Goal: Information Seeking & Learning: Learn about a topic

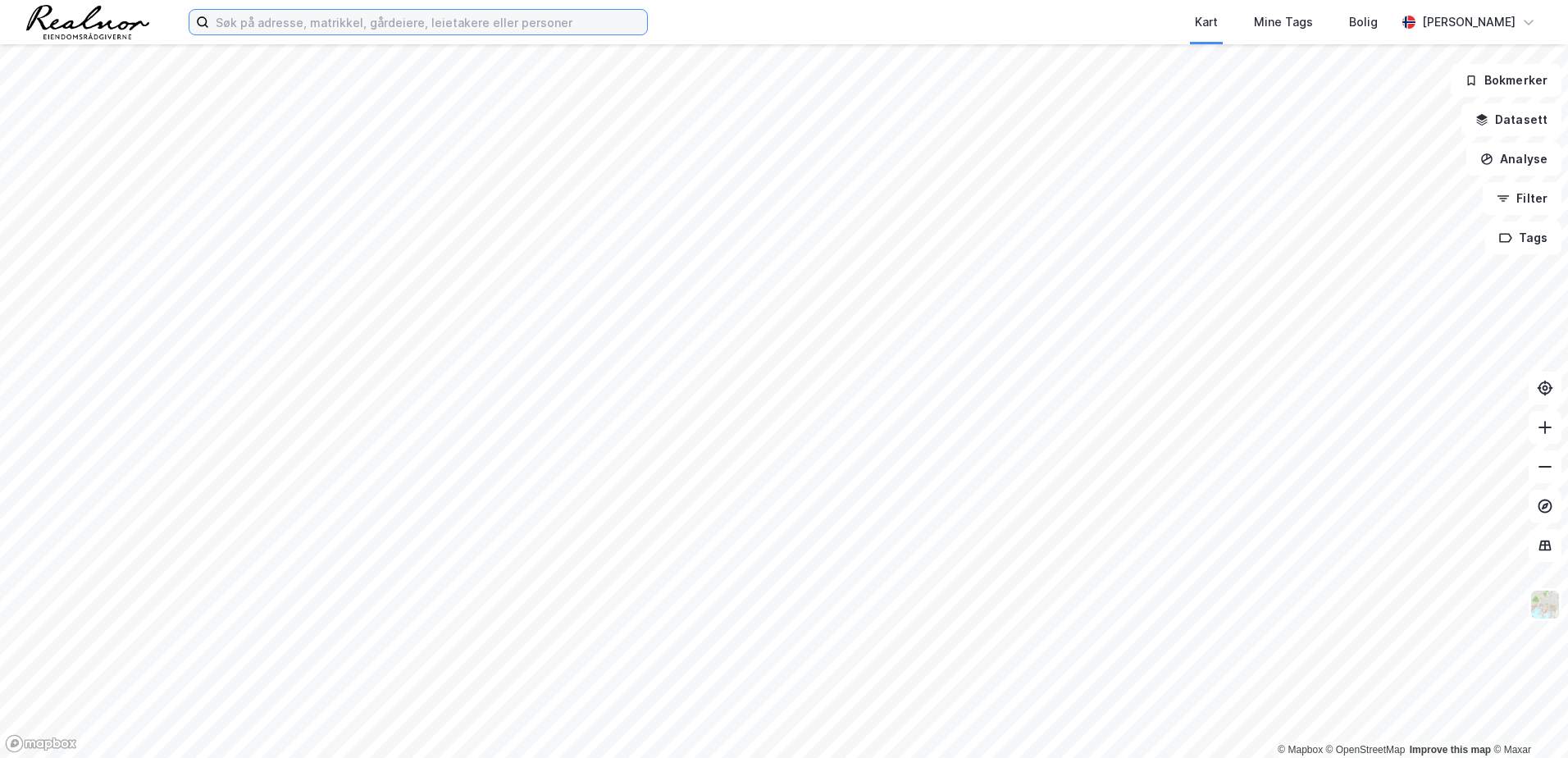
click at [317, 32] on input at bounding box center [429, 21] width 438 height 24
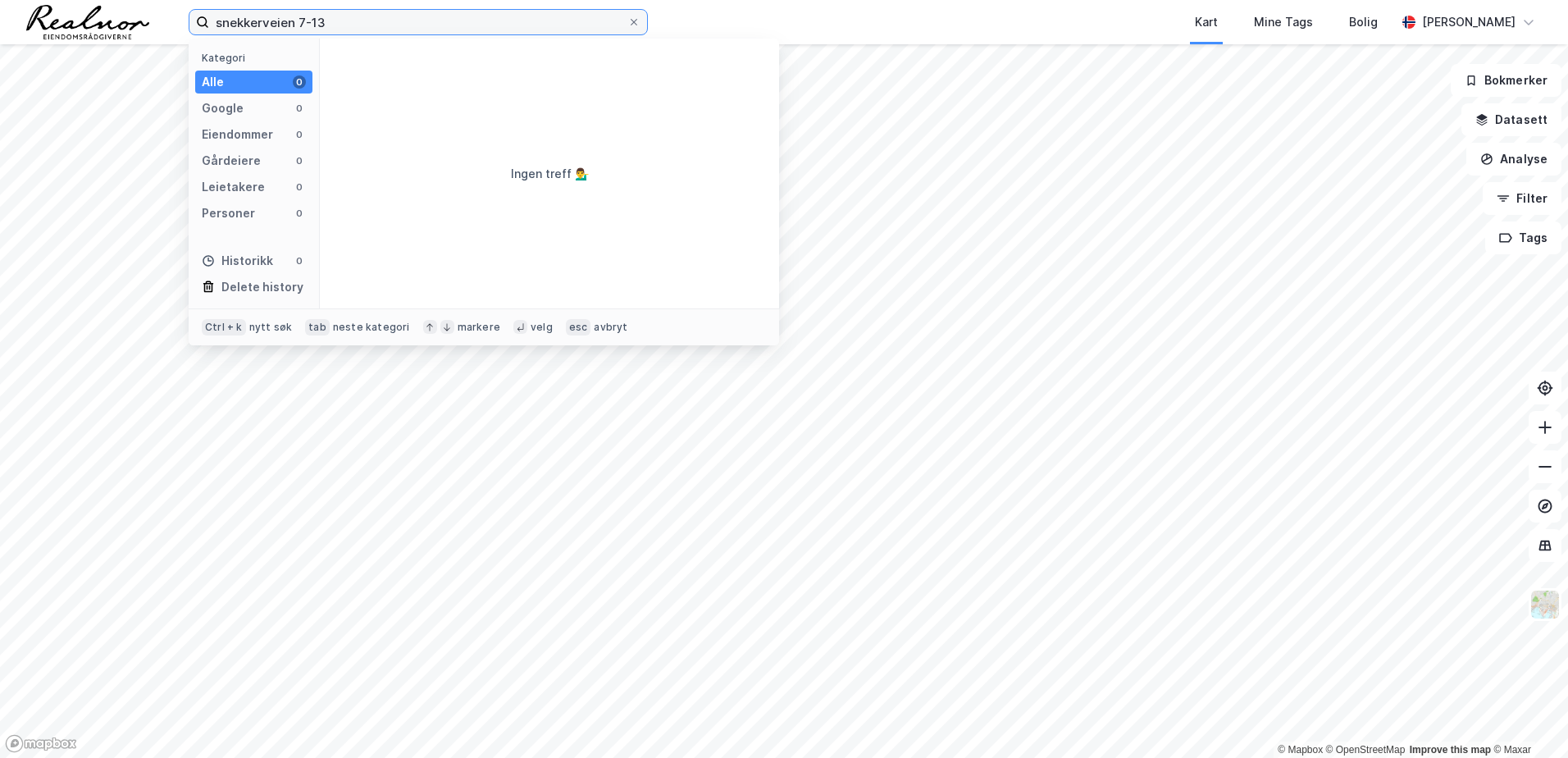
click at [400, 23] on input "snekkerveien 7-13" at bounding box center [418, 21] width 418 height 24
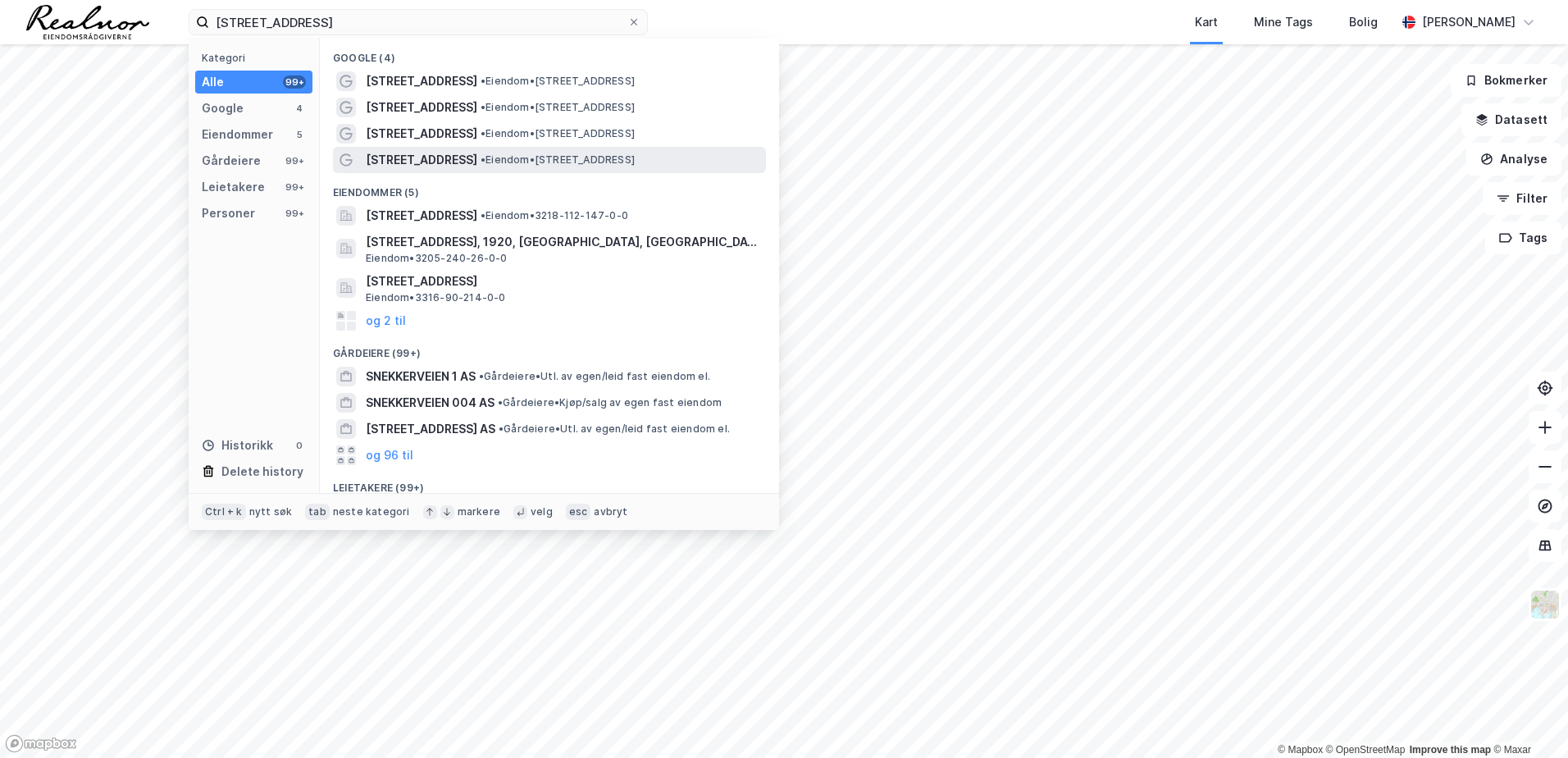
click at [510, 162] on span "• Eiendom • [STREET_ADDRESS]" at bounding box center [557, 159] width 154 height 13
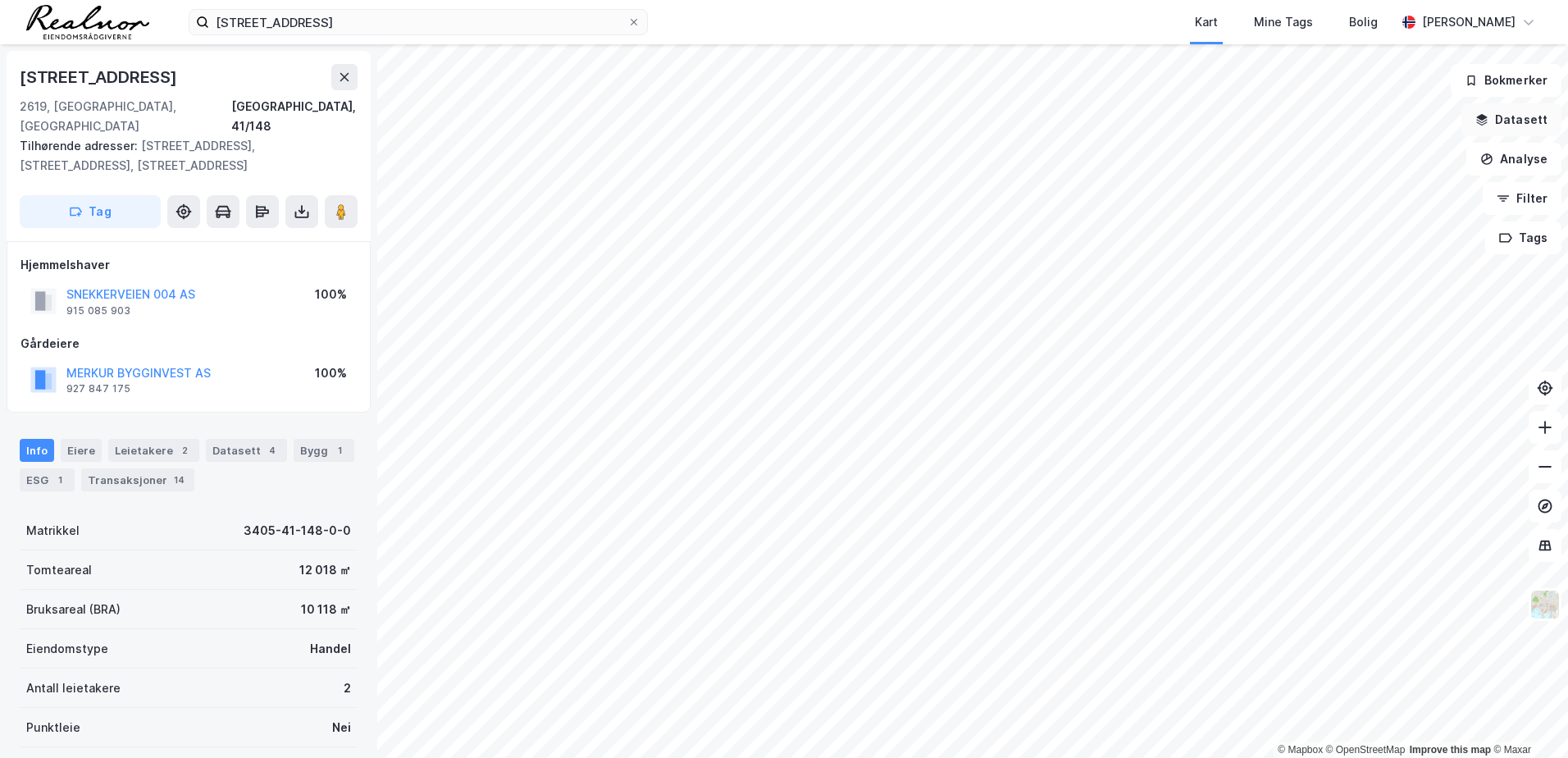
click at [1494, 125] on button "Datasett" at bounding box center [1511, 120] width 100 height 33
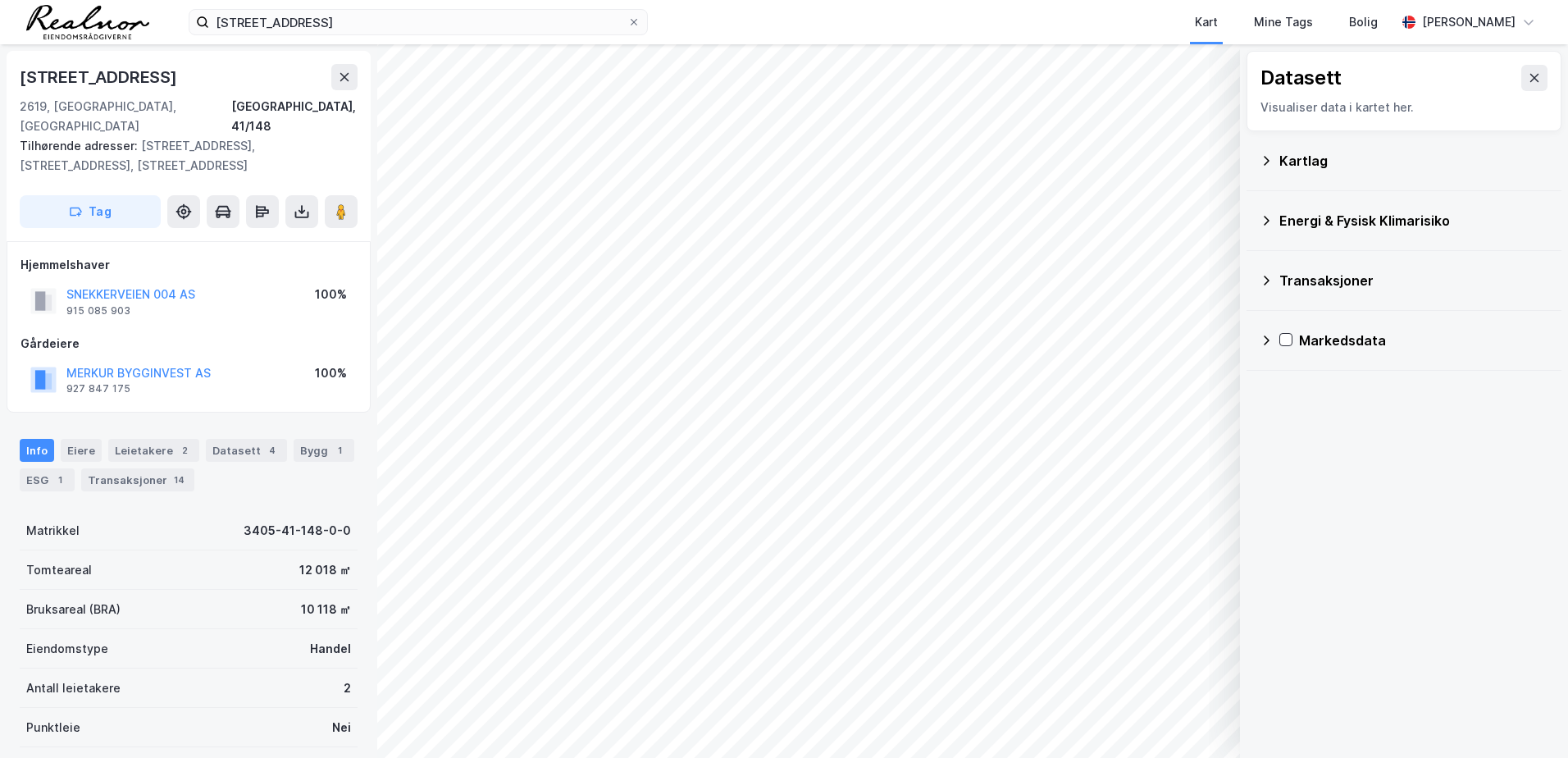
click at [1272, 281] on div "Transaksjoner" at bounding box center [1403, 281] width 288 height 39
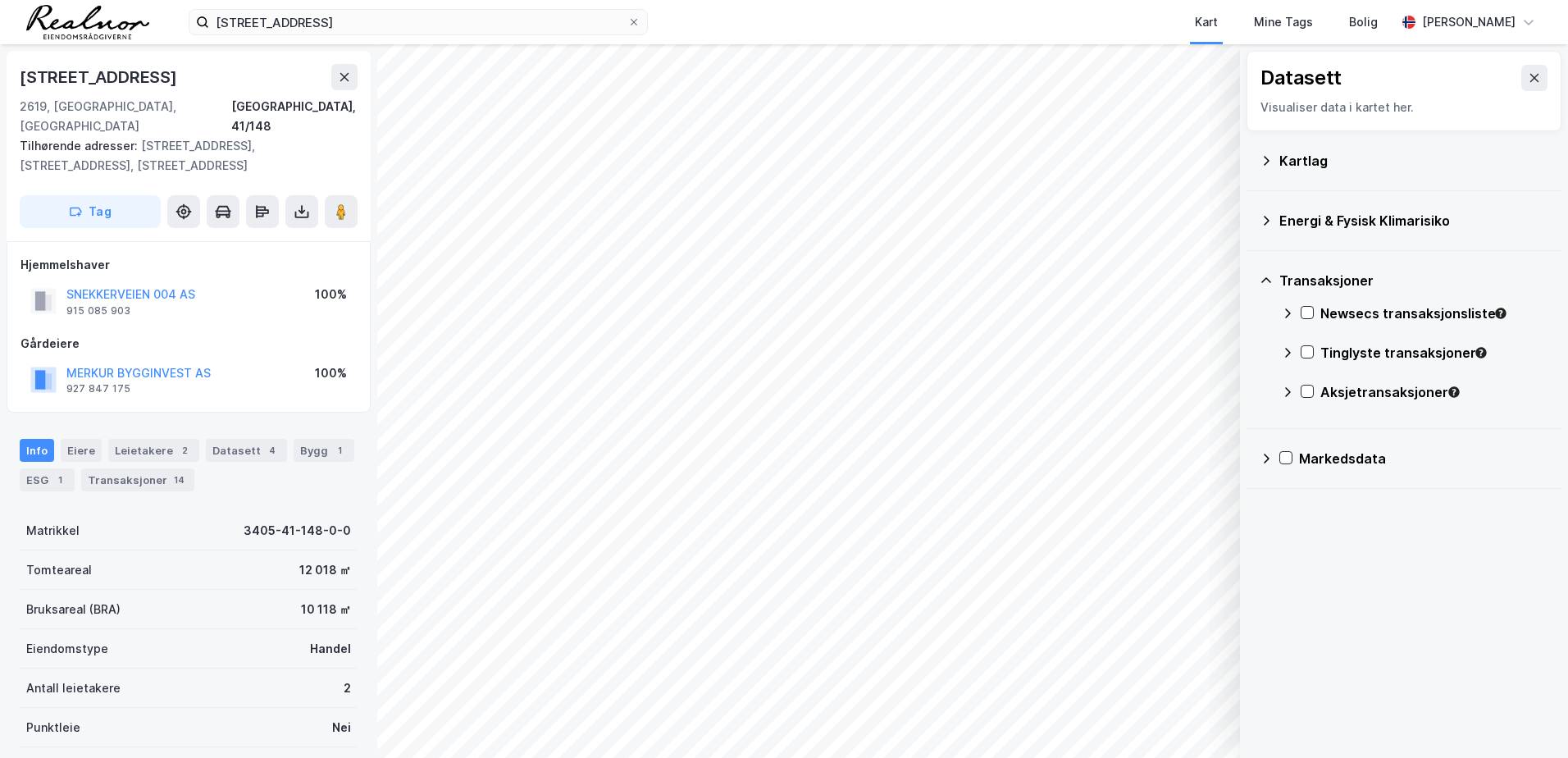
click at [1296, 319] on div "Newsecs transaksjonsliste" at bounding box center [1414, 320] width 267 height 39
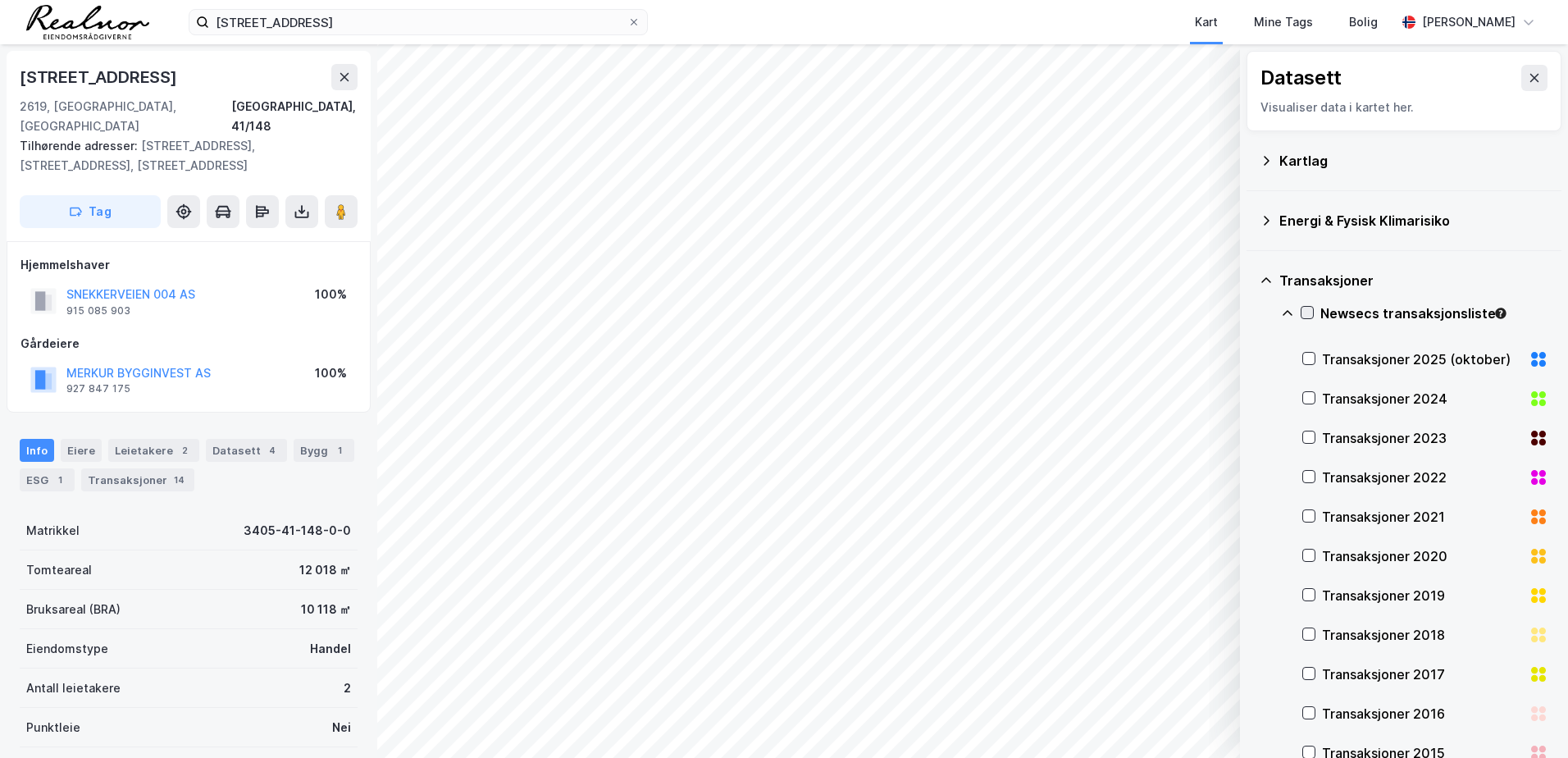
click at [1306, 313] on icon at bounding box center [1307, 313] width 12 height 12
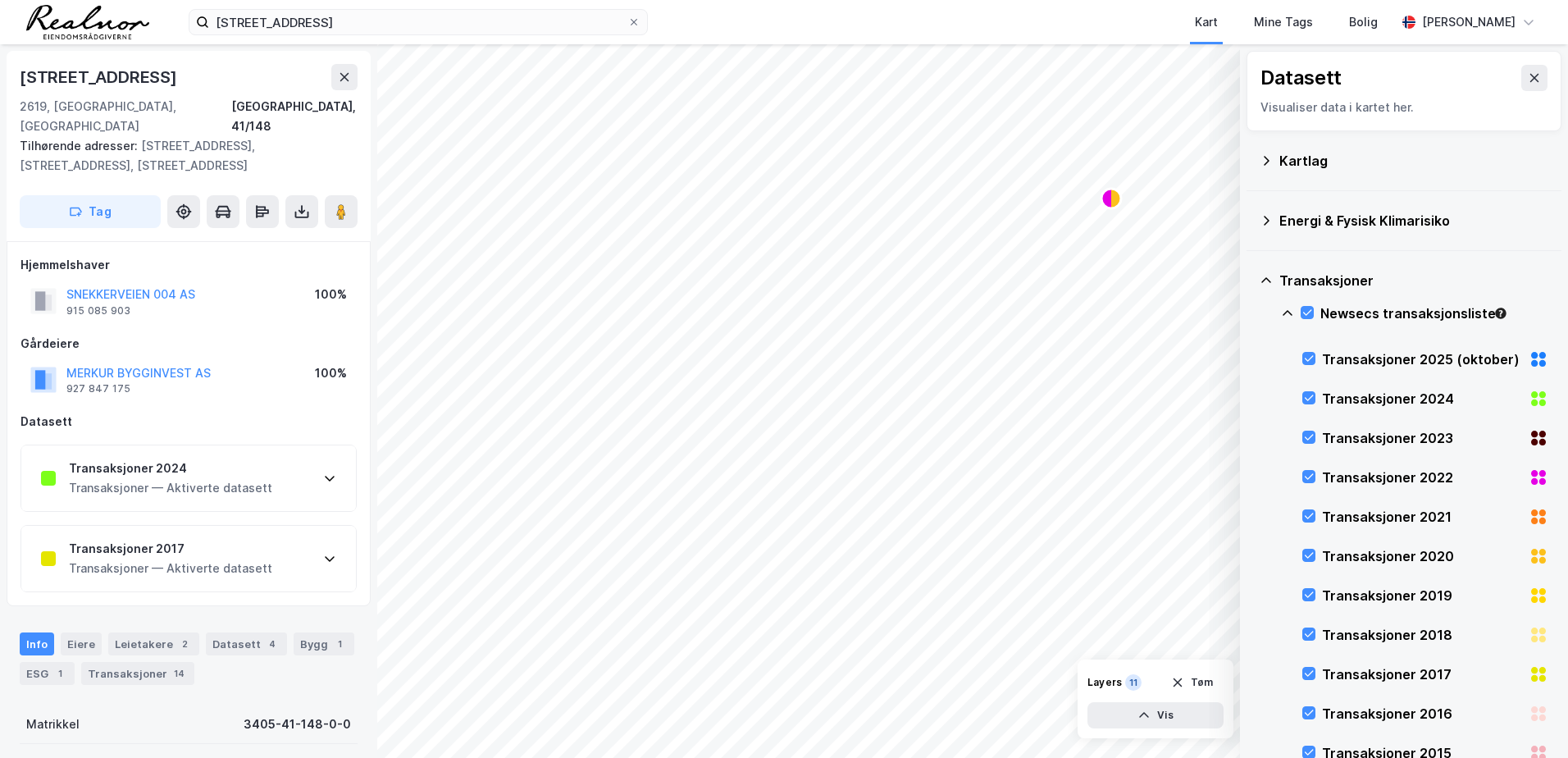
click at [1288, 311] on icon at bounding box center [1288, 313] width 10 height 6
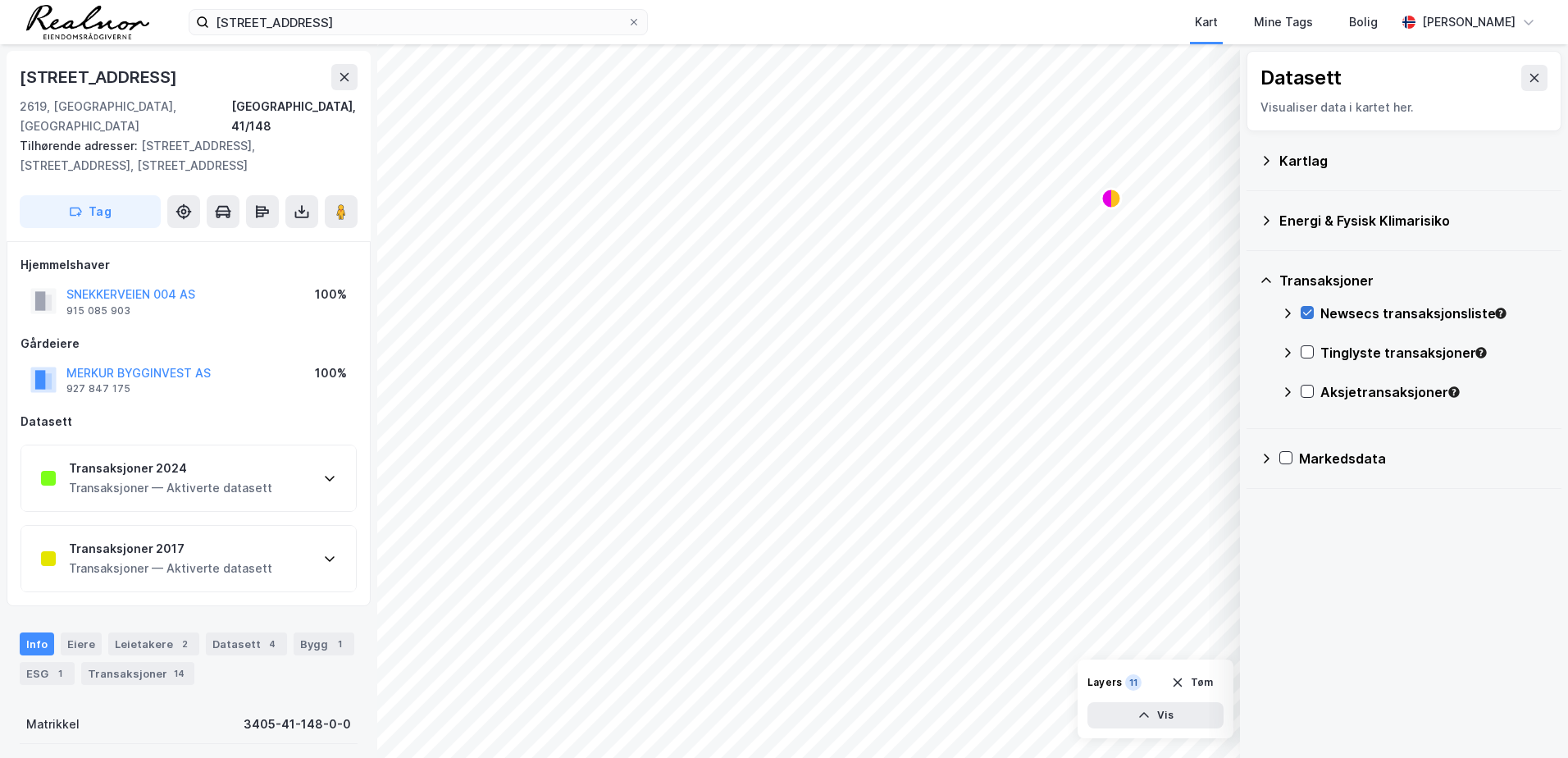
click at [1307, 314] on icon at bounding box center [1307, 313] width 12 height 12
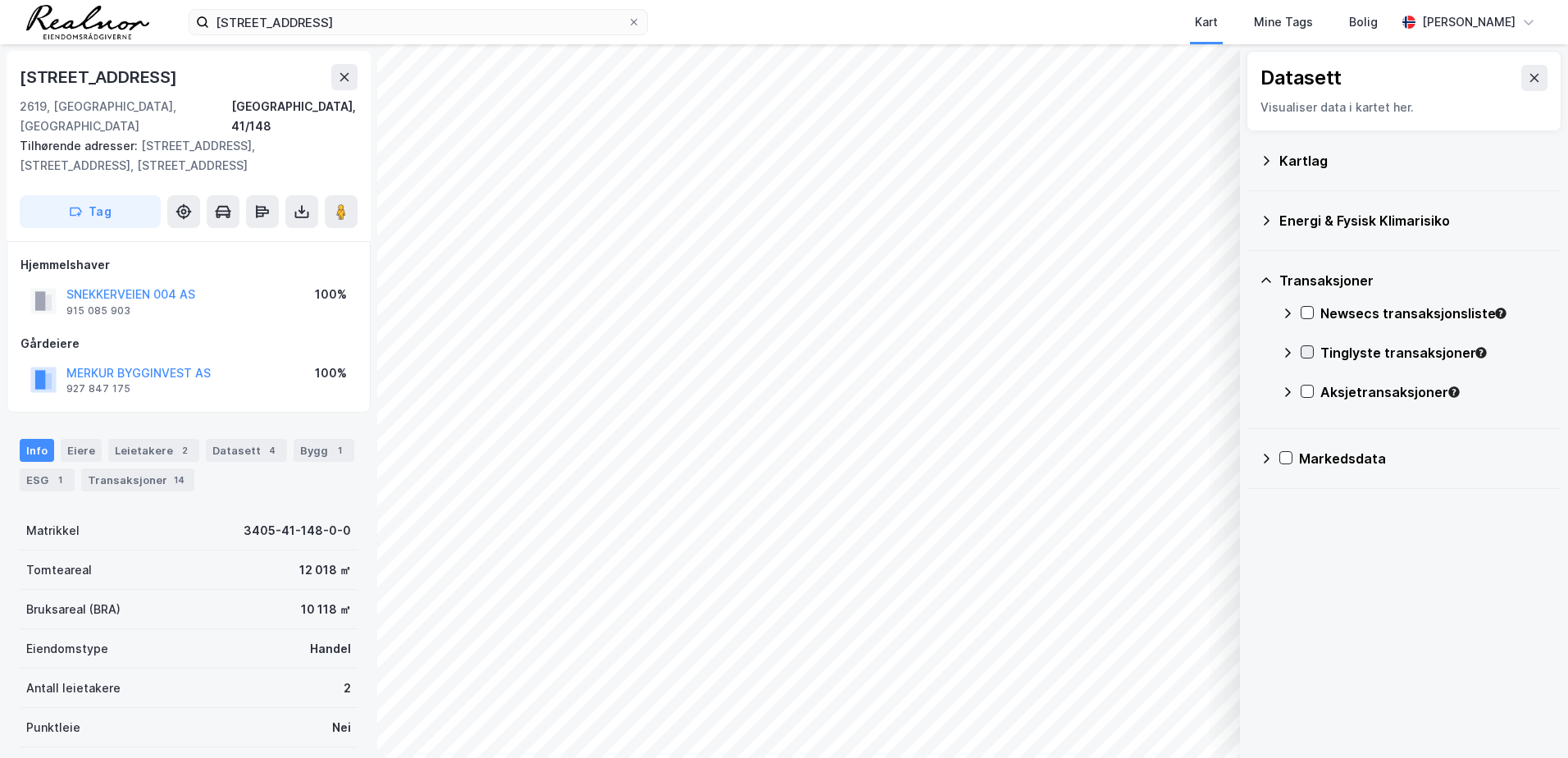
click at [1304, 350] on icon at bounding box center [1307, 352] width 12 height 12
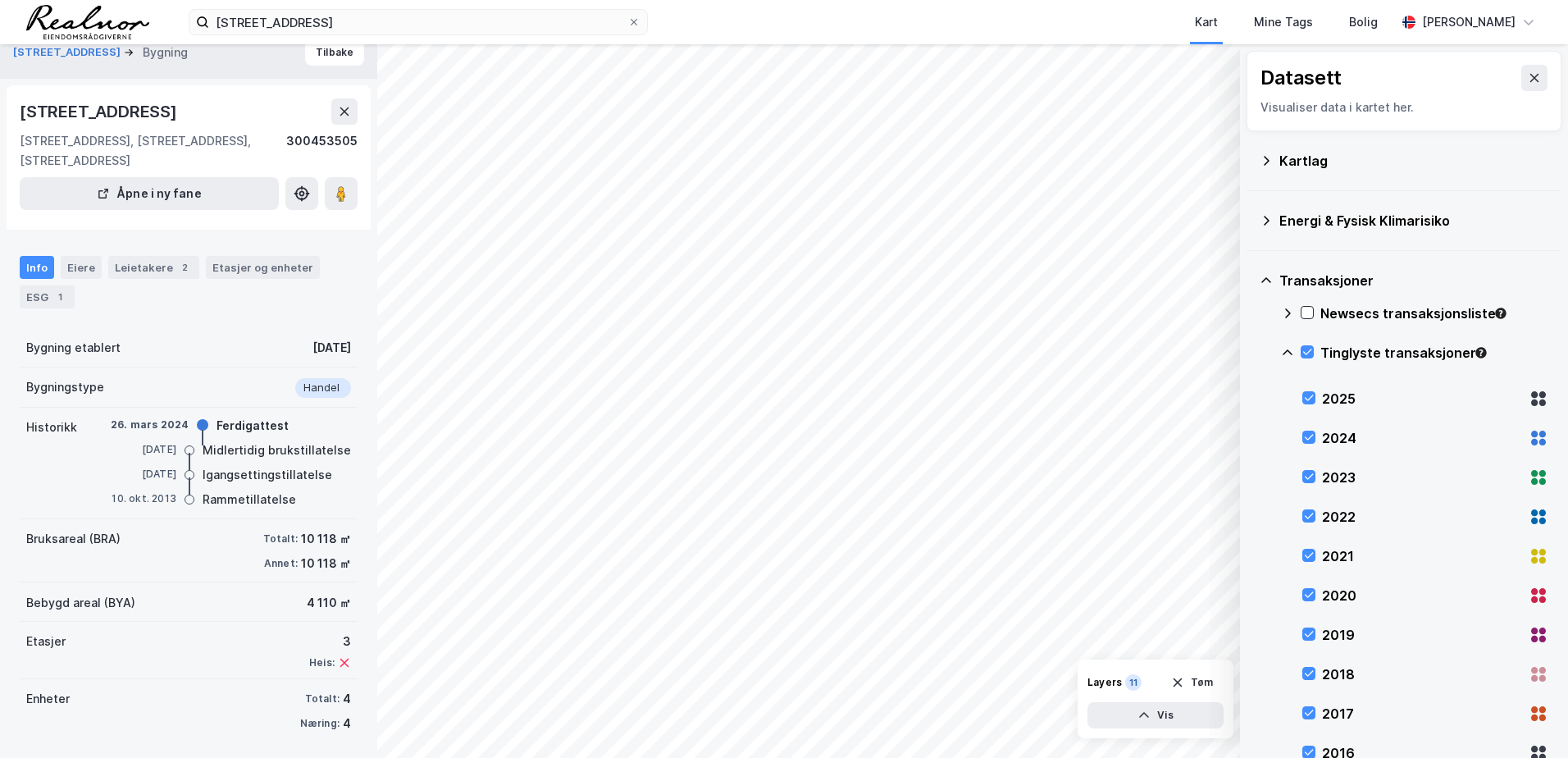
scroll to position [23, 0]
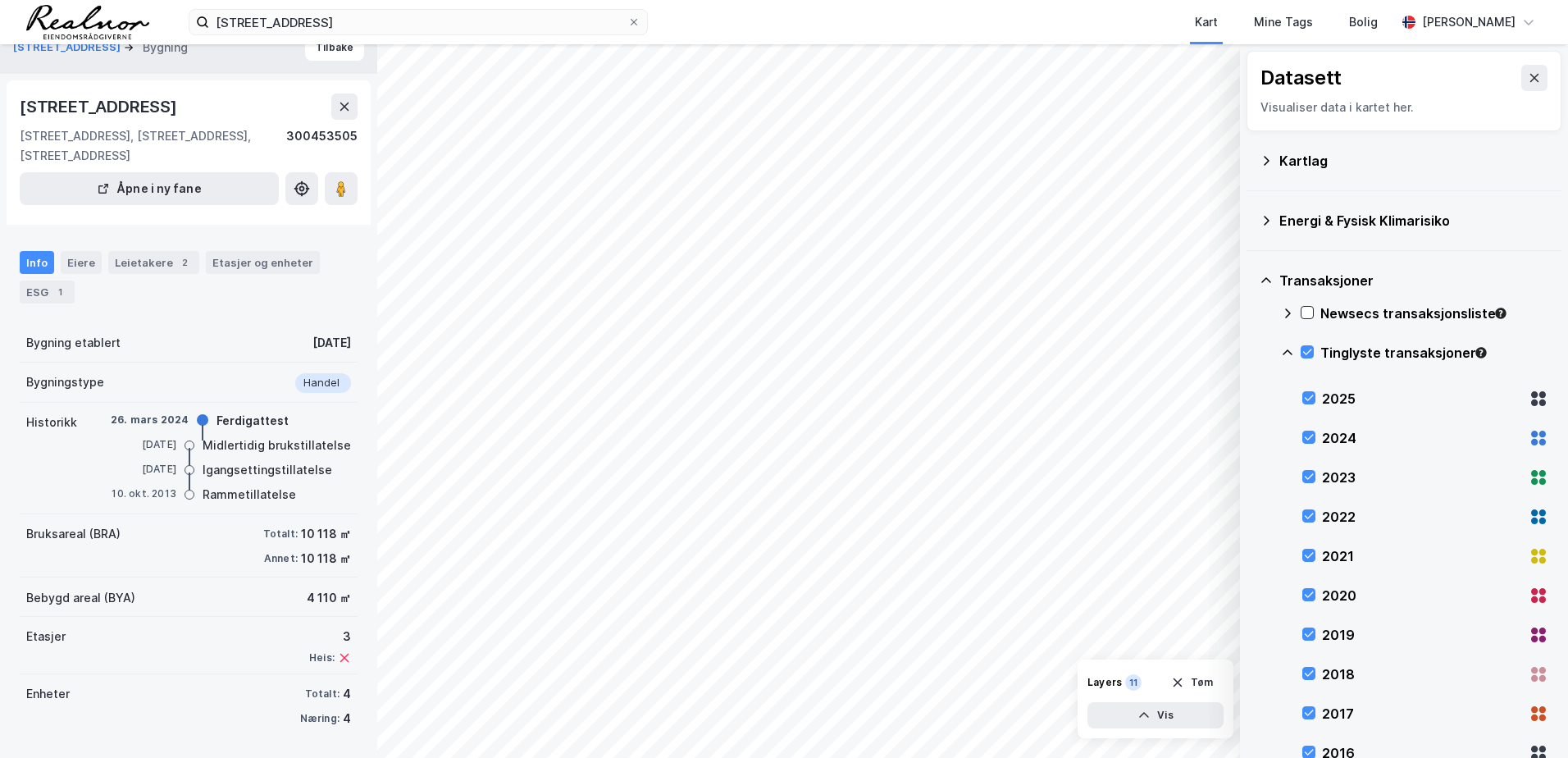
click at [281, 448] on div "Midlertidig brukstillatelse" at bounding box center [277, 445] width 148 height 19
click at [271, 503] on div "Rammetillatelse" at bounding box center [249, 495] width 93 height 19
click at [307, 379] on div "Handel" at bounding box center [322, 383] width 56 height 19
click at [1311, 397] on icon at bounding box center [1309, 398] width 12 height 12
click at [1308, 352] on icon at bounding box center [1307, 352] width 9 height 1
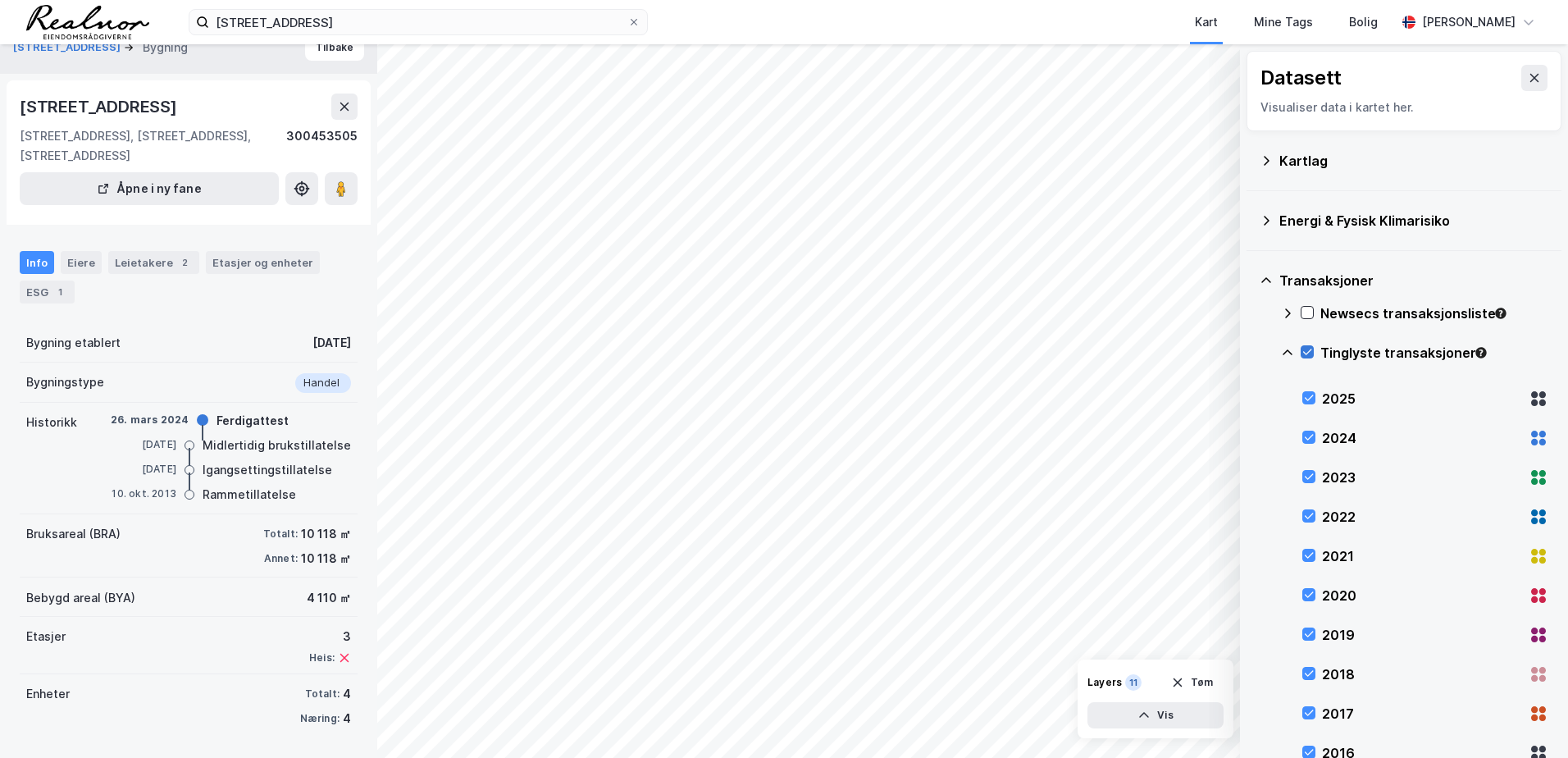
click at [1310, 350] on icon at bounding box center [1307, 352] width 12 height 12
click at [1308, 437] on icon at bounding box center [1309, 437] width 12 height 12
click at [1153, 719] on button "Vis" at bounding box center [1155, 715] width 136 height 26
click at [1101, 689] on div "Tinglyste transaksjoner - 2024" at bounding box center [1084, 685] width 101 height 13
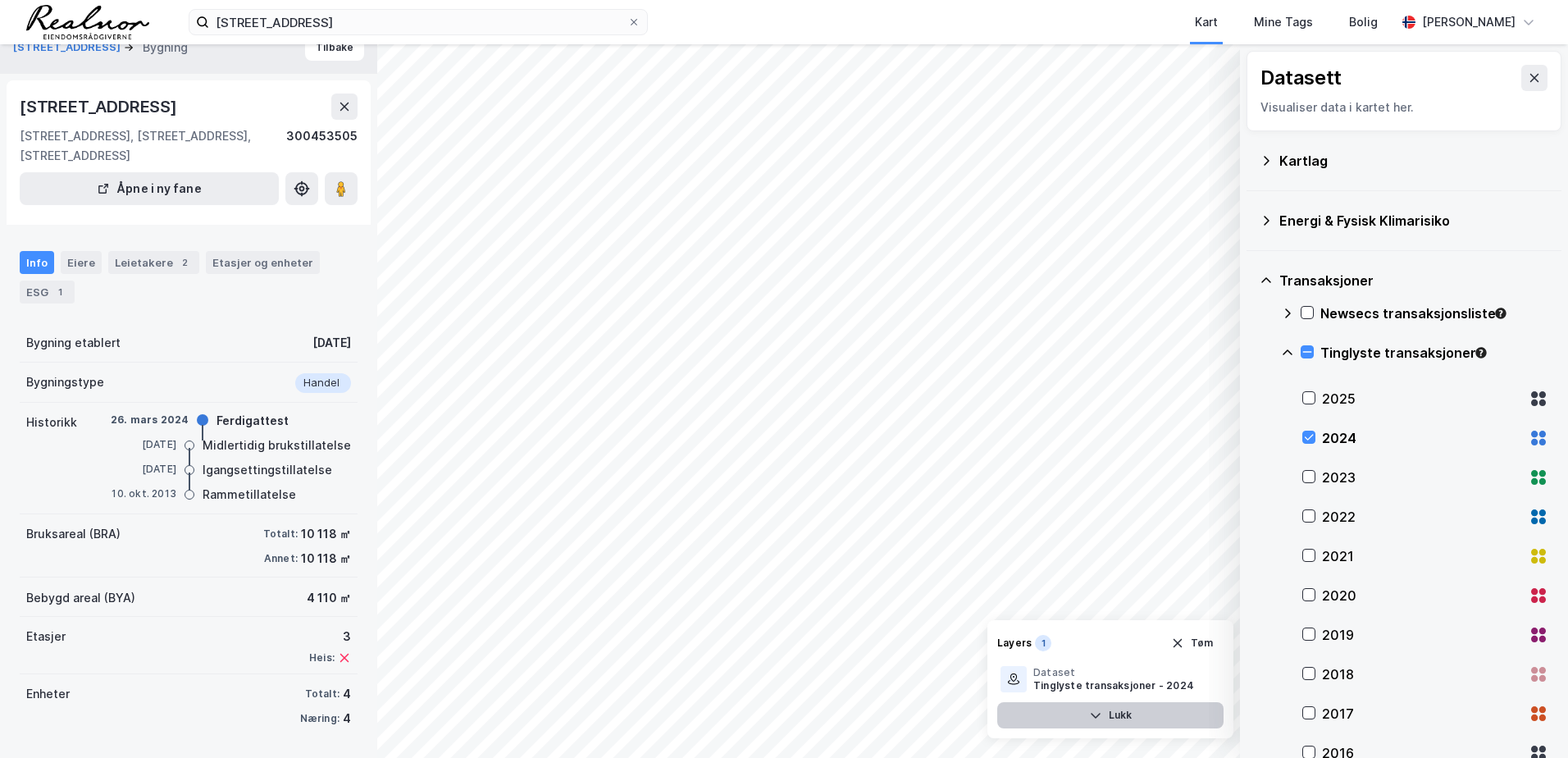
click at [1101, 707] on button "Lukk" at bounding box center [1110, 715] width 226 height 26
click at [1114, 719] on button "Vis" at bounding box center [1155, 715] width 136 height 26
click at [1099, 686] on div "Tinglyste transaksjoner - 2024" at bounding box center [1084, 685] width 101 height 13
click at [1147, 678] on icon at bounding box center [1147, 678] width 3 height 3
click at [1147, 678] on icon at bounding box center [1147, 678] width 13 height 13
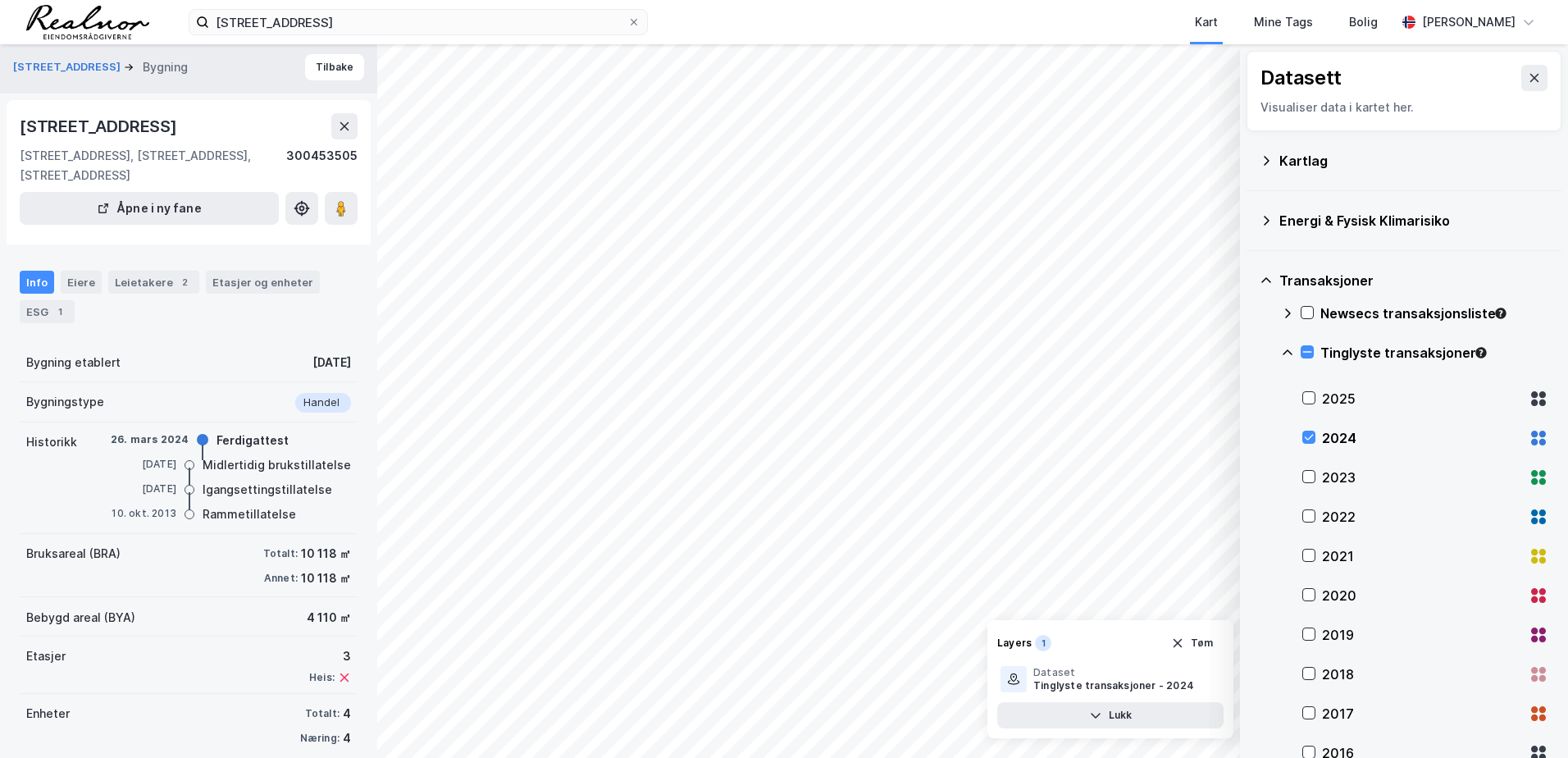
scroll to position [0, 0]
click at [54, 319] on div "1" at bounding box center [59, 315] width 17 height 17
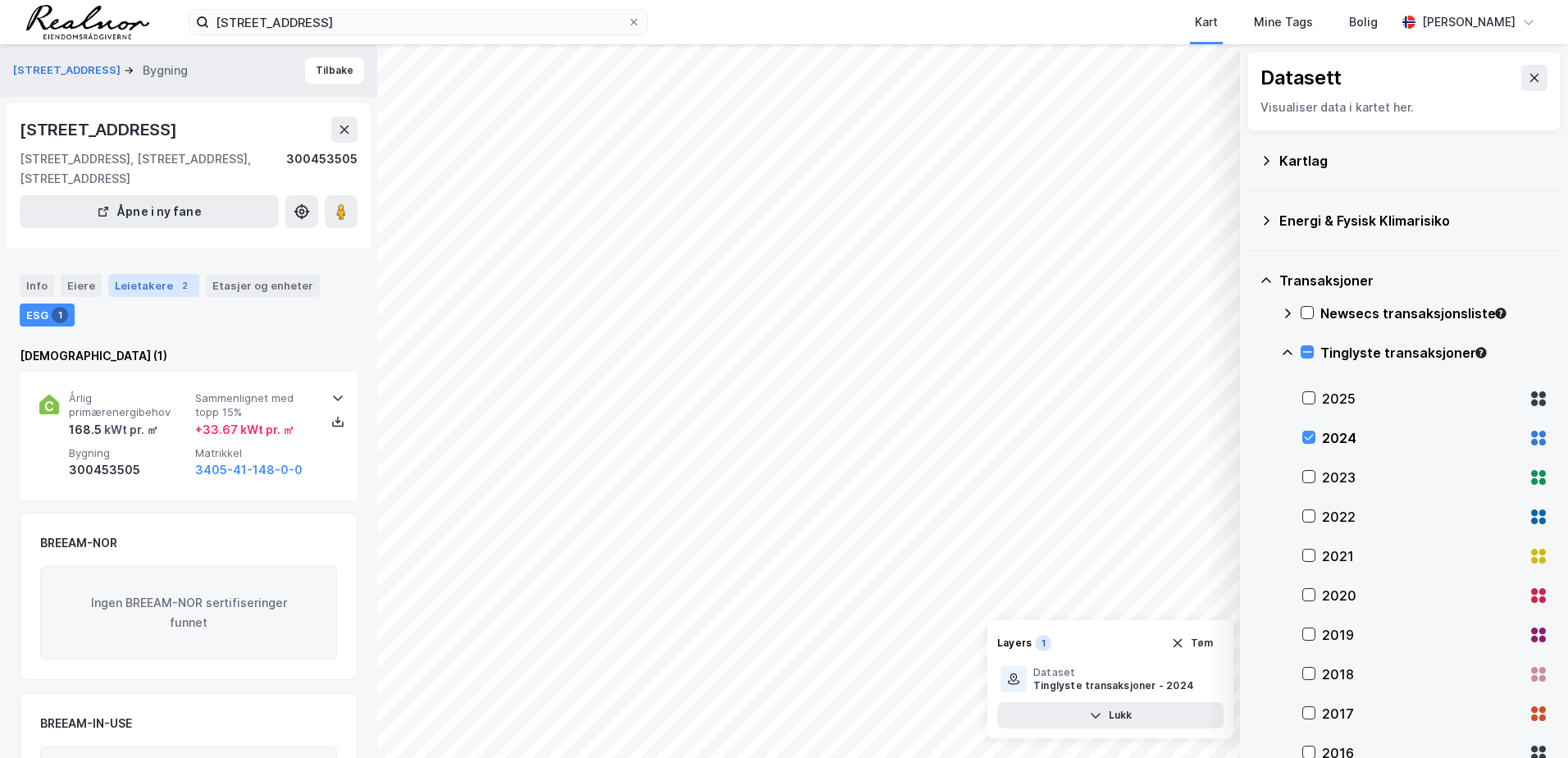
click at [183, 287] on div "2" at bounding box center [184, 285] width 17 height 17
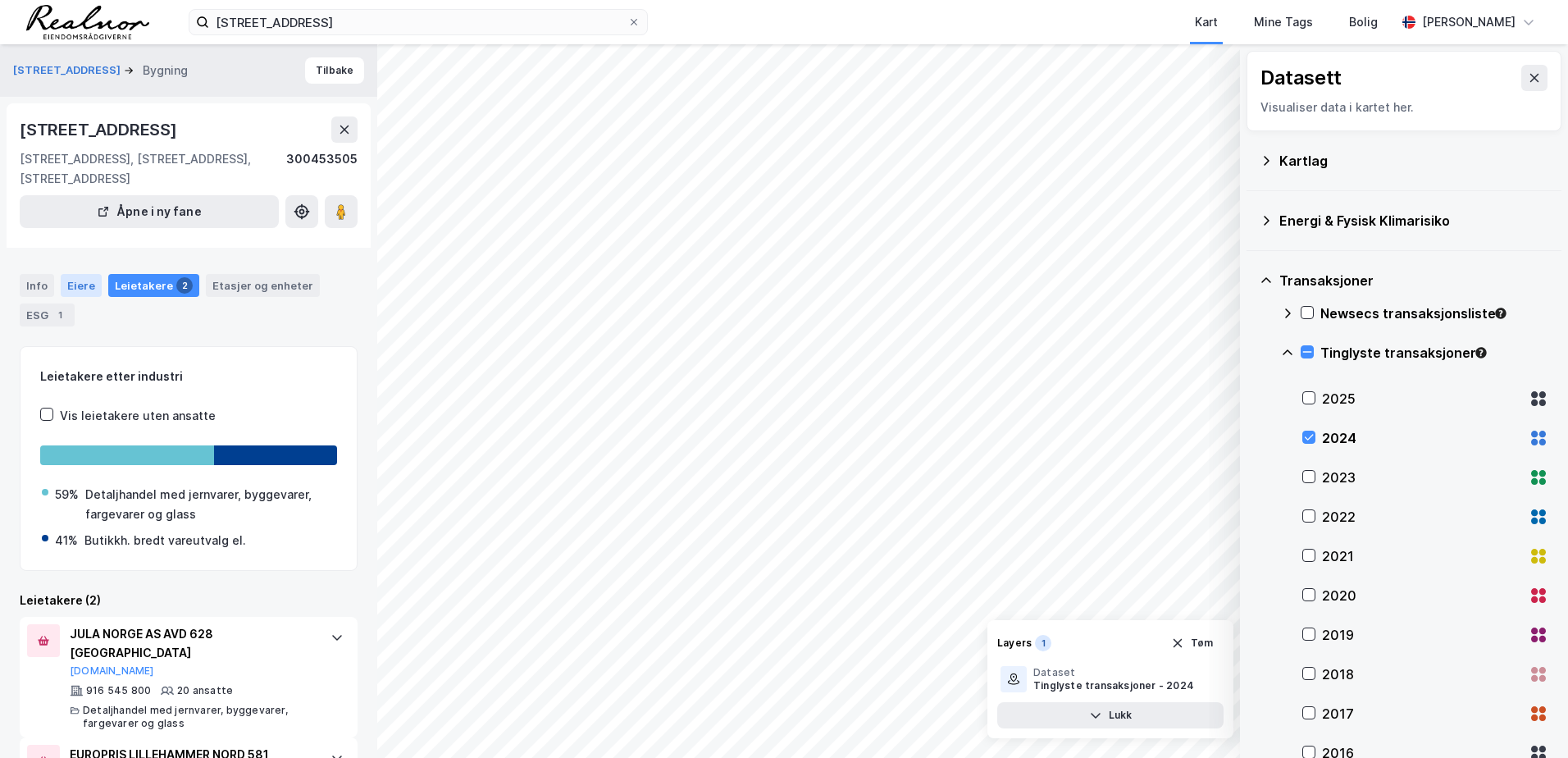
click at [81, 287] on div "Eiere" at bounding box center [81, 285] width 41 height 23
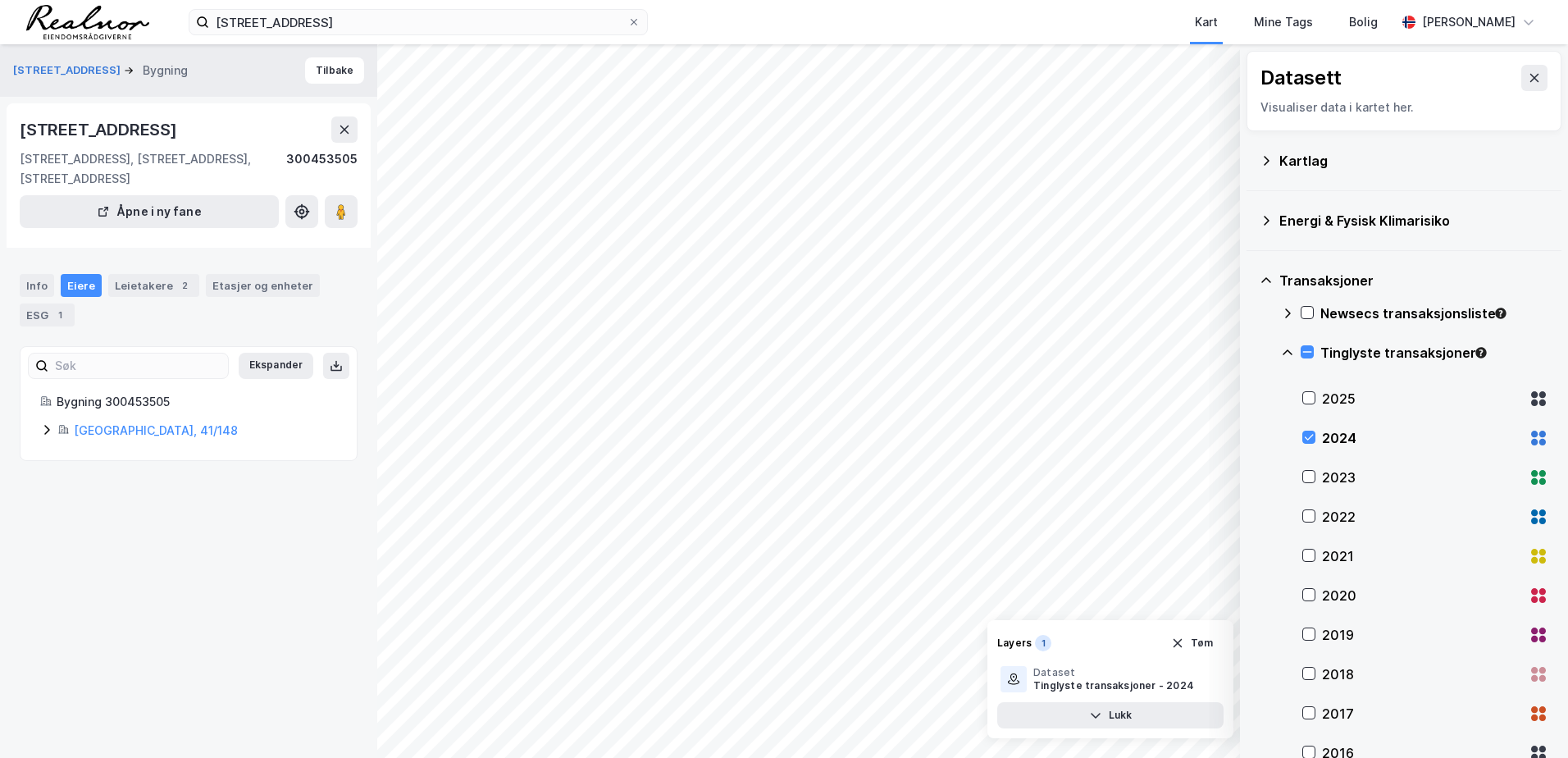
click at [50, 425] on icon at bounding box center [46, 429] width 13 height 13
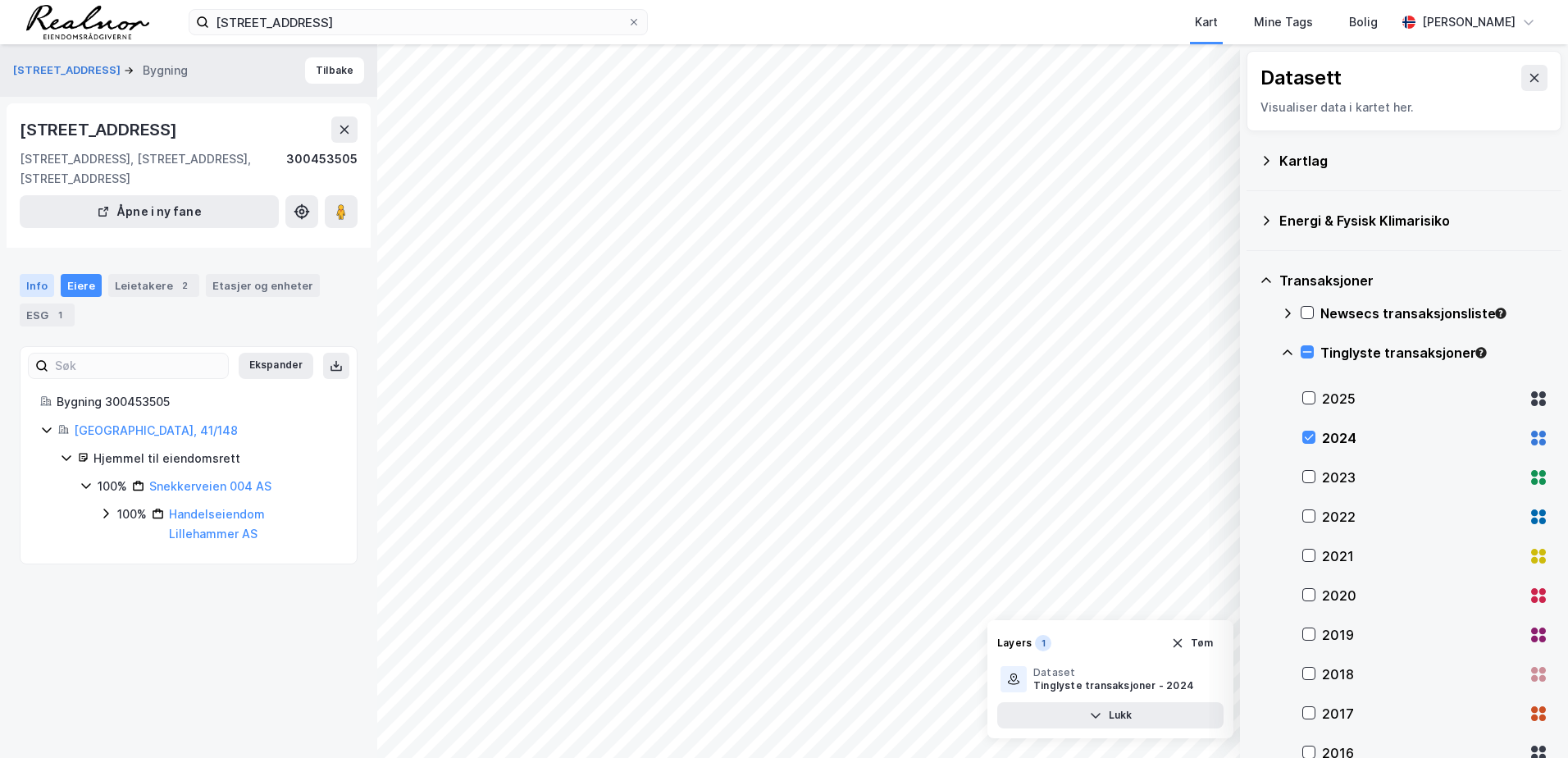
click at [38, 278] on div "Info" at bounding box center [36, 285] width 34 height 23
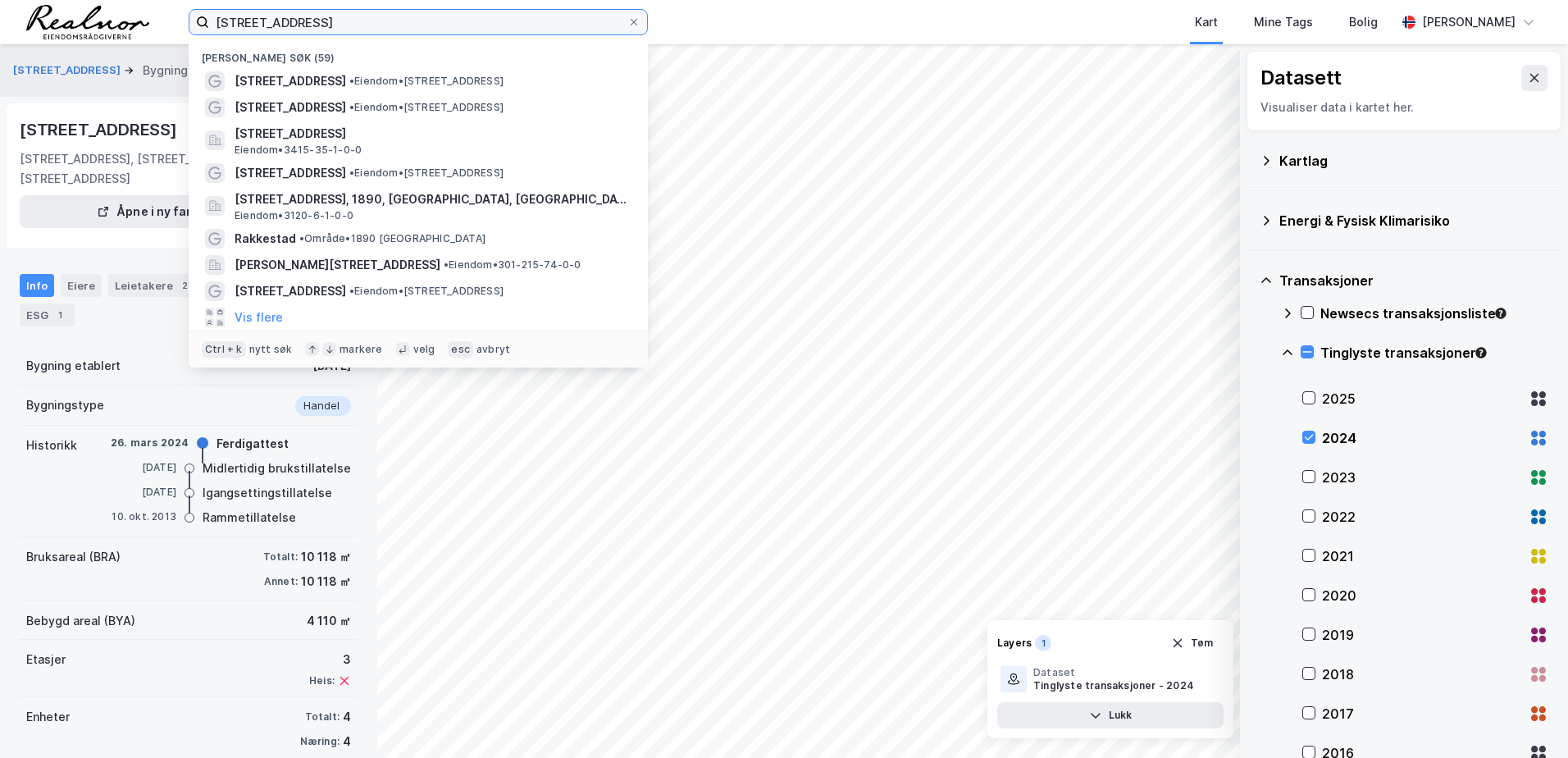
click at [354, 19] on input "[STREET_ADDRESS]" at bounding box center [418, 21] width 418 height 24
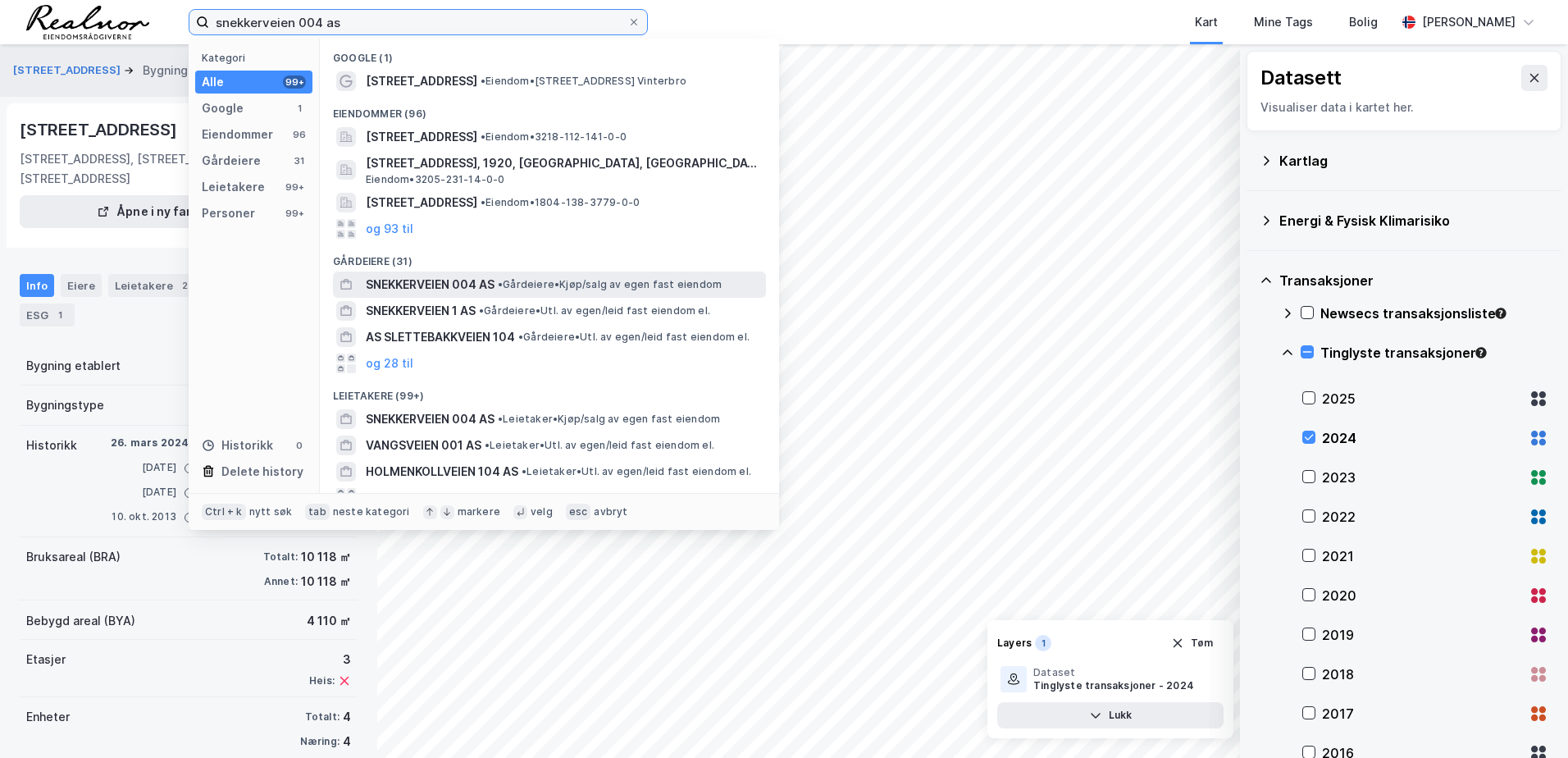
type input "snekkerveien 004 as"
click at [541, 278] on span "• Gårdeiere • Kjøp/salg av egen fast eiendom" at bounding box center [610, 284] width 224 height 13
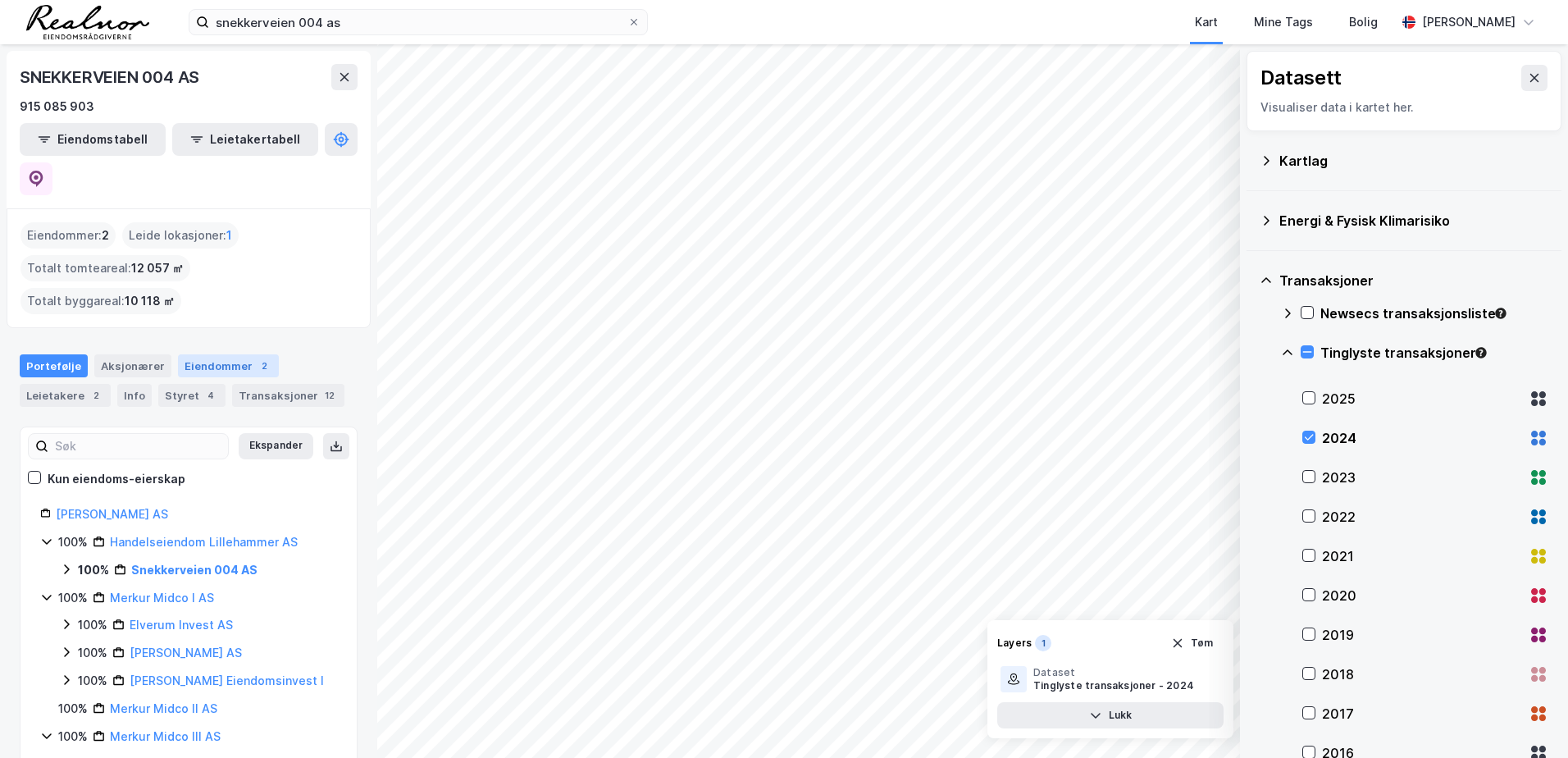
click at [197, 355] on div "Eiendommer 2" at bounding box center [229, 366] width 101 height 23
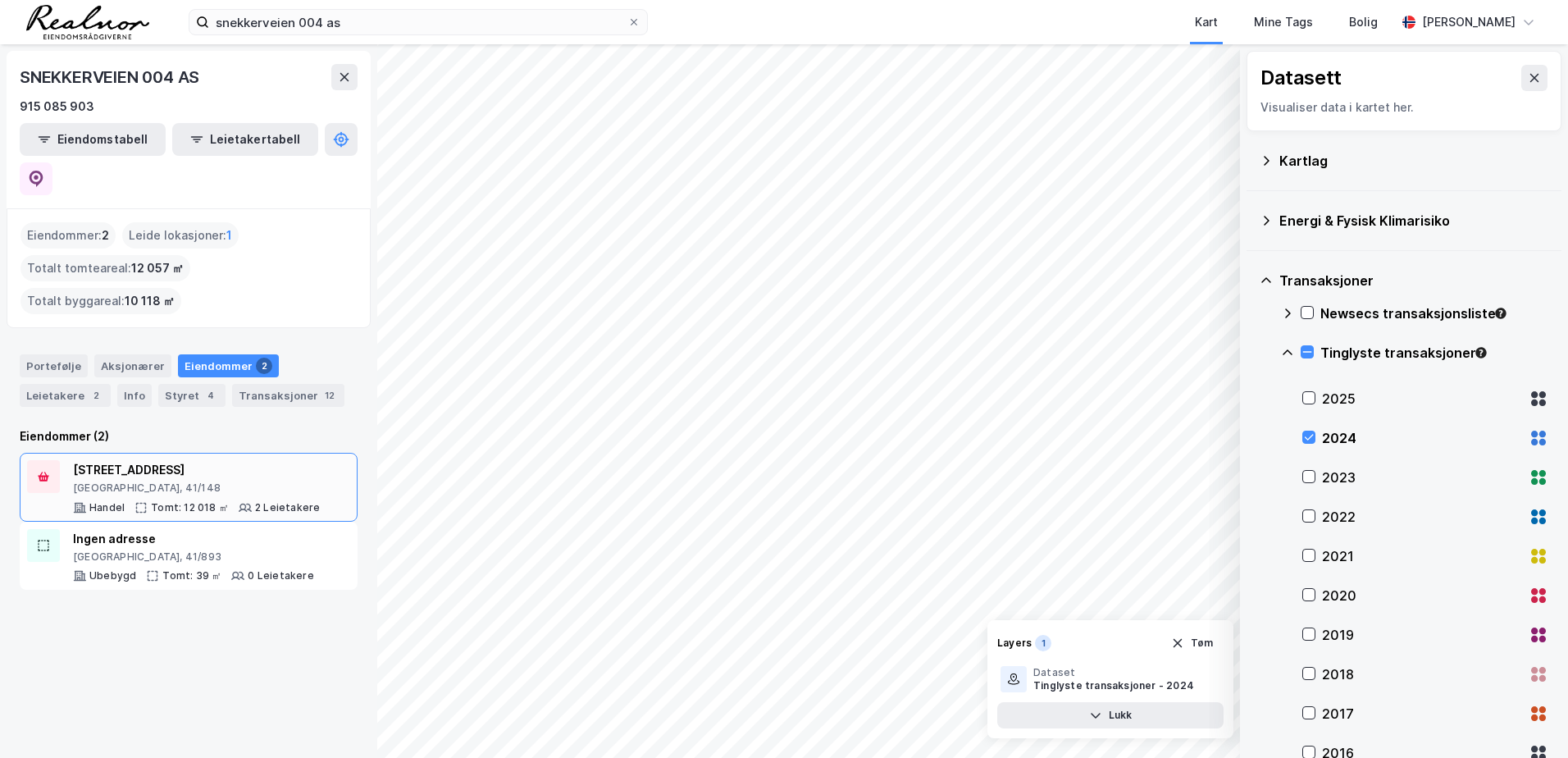
click at [195, 460] on div "[STREET_ADDRESS]" at bounding box center [196, 470] width 246 height 19
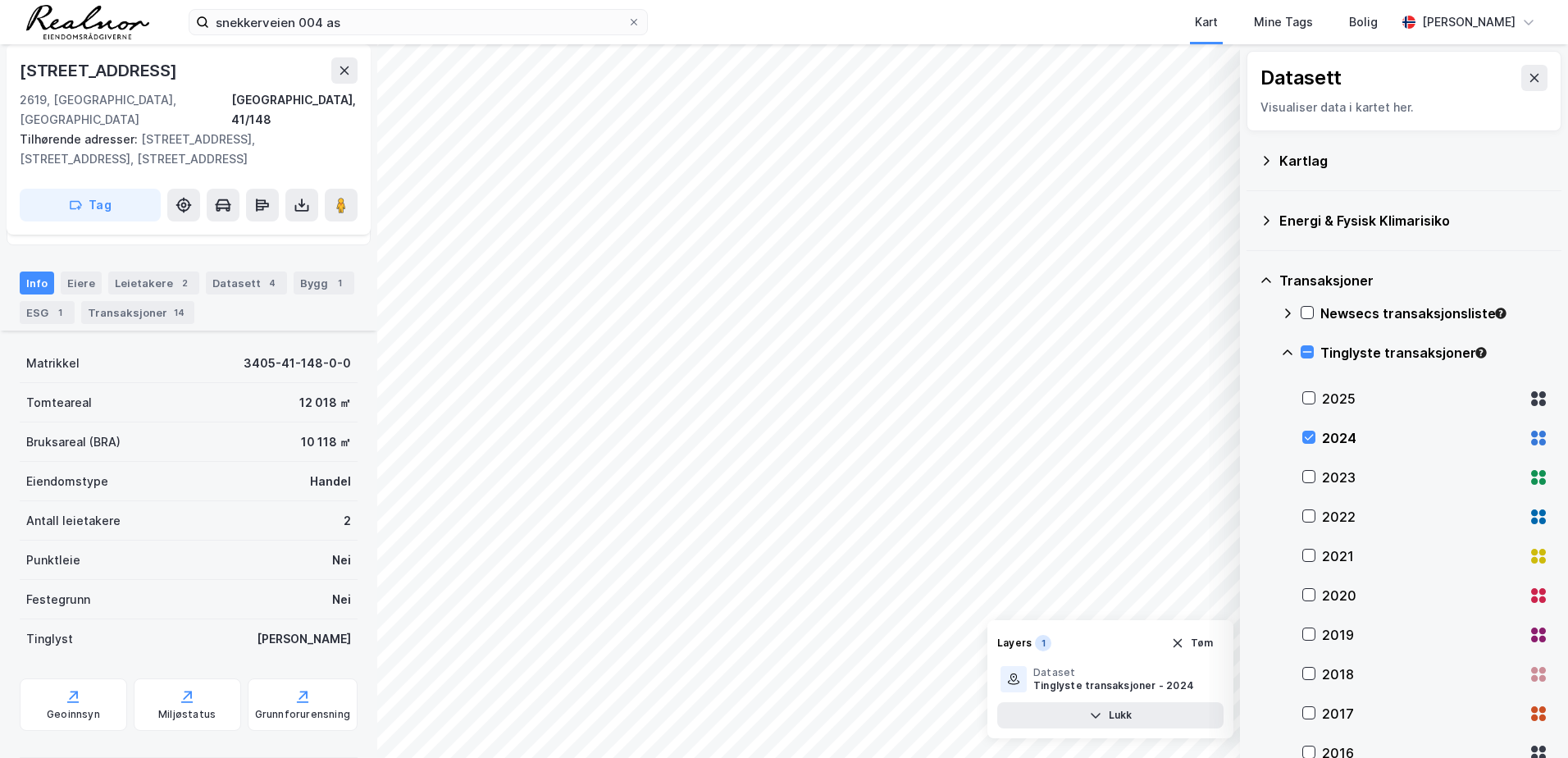
scroll to position [246, 0]
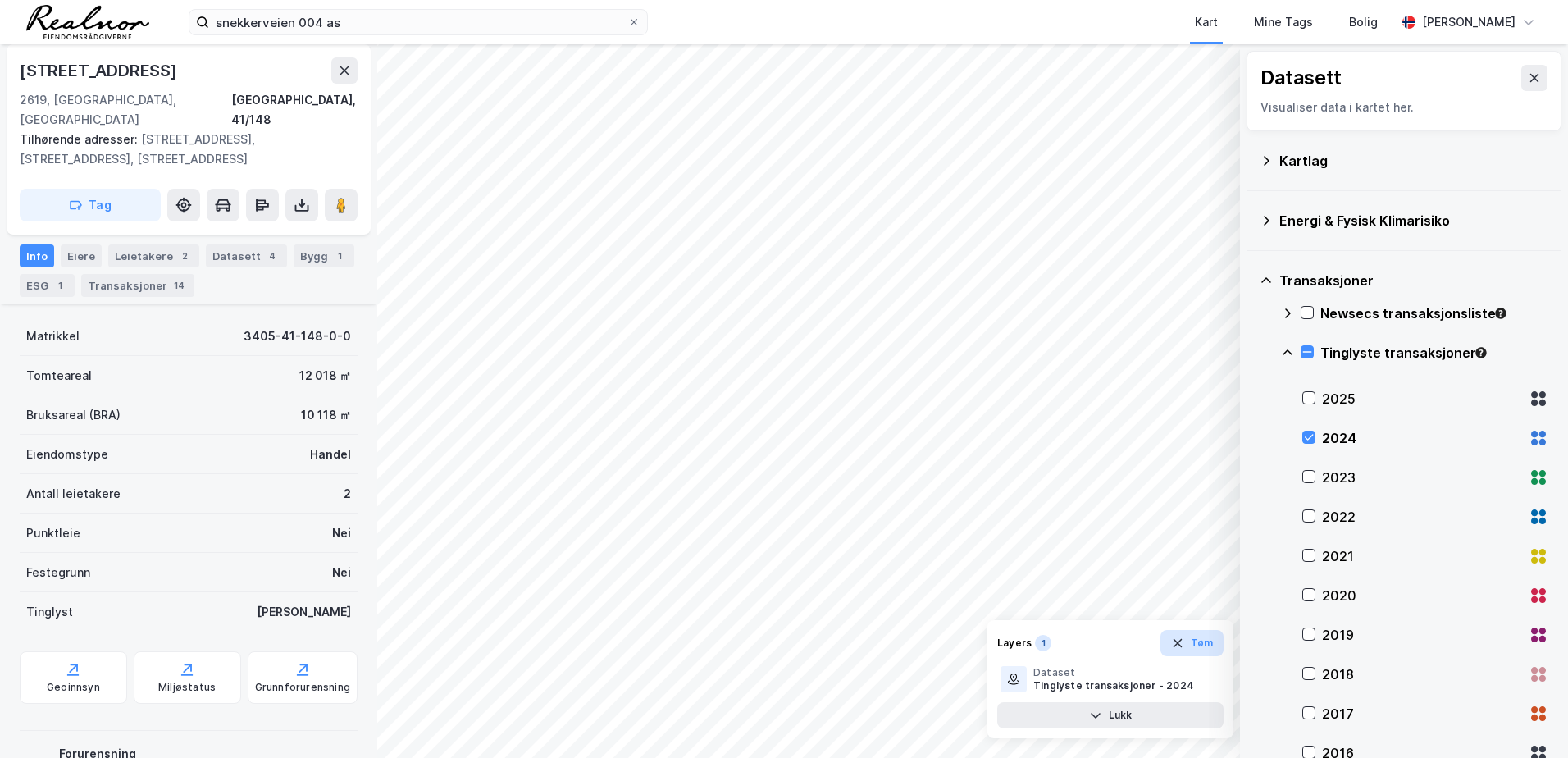
click at [1189, 647] on button "Tøm" at bounding box center [1191, 643] width 63 height 26
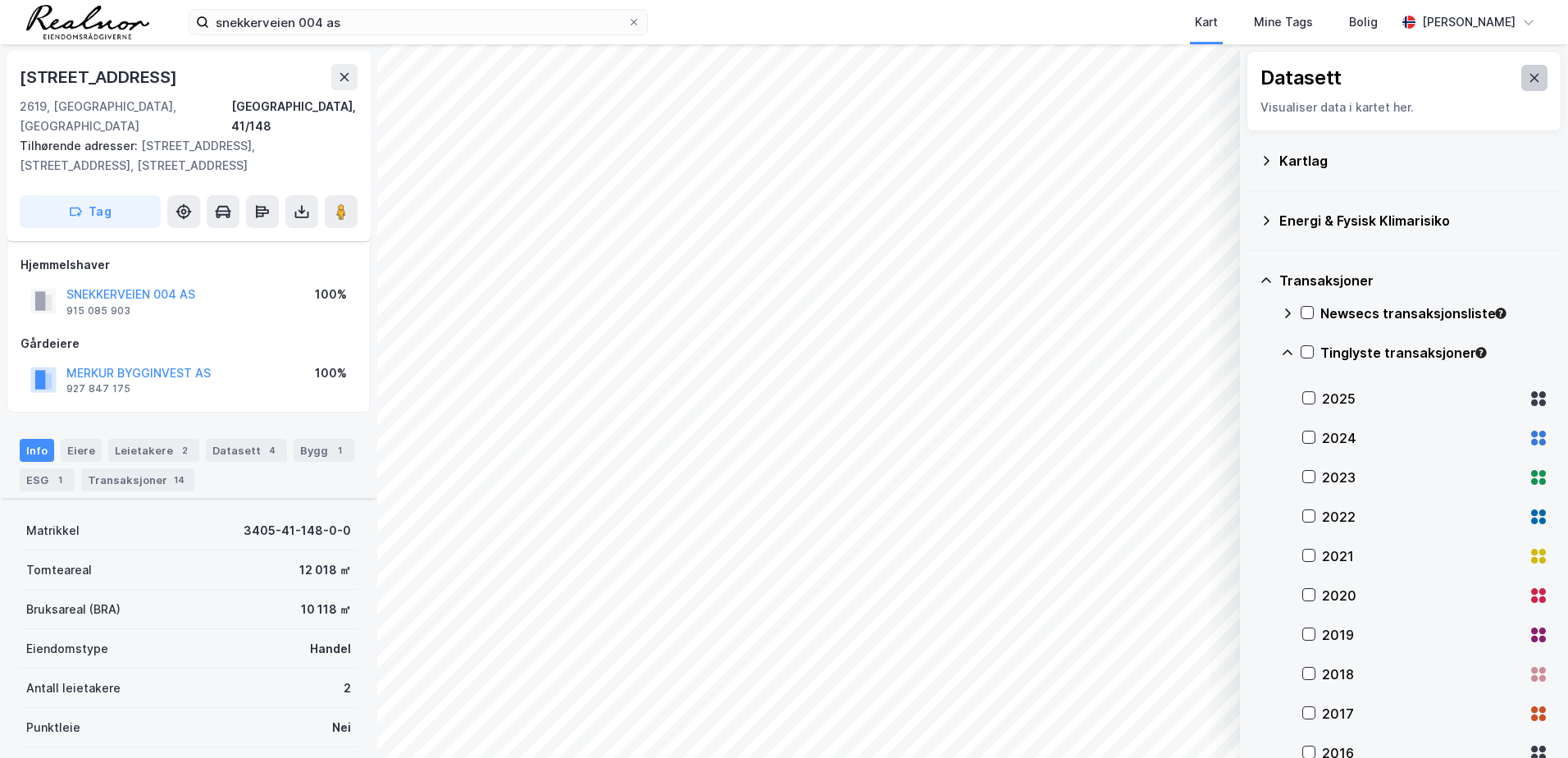
click at [1527, 78] on icon at bounding box center [1533, 77] width 13 height 13
